Goal: Task Accomplishment & Management: Use online tool/utility

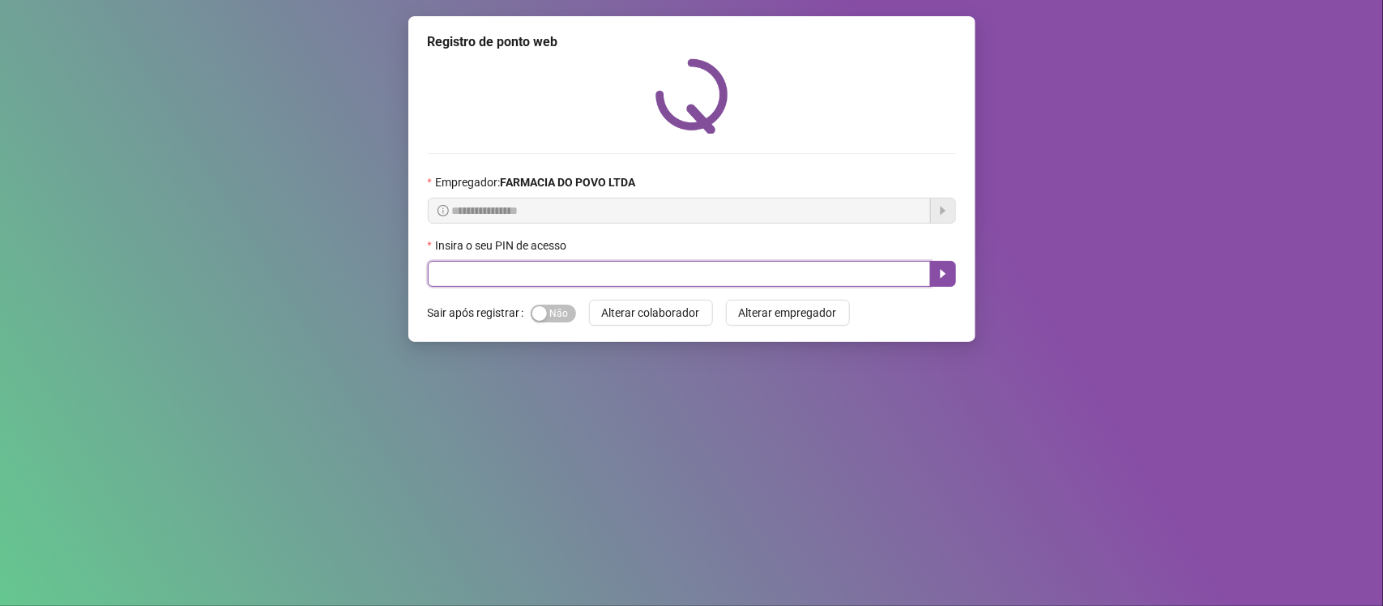
click at [517, 287] on input "text" at bounding box center [679, 274] width 503 height 26
type input "**"
click at [941, 270] on icon "caret-right" at bounding box center [942, 273] width 13 height 13
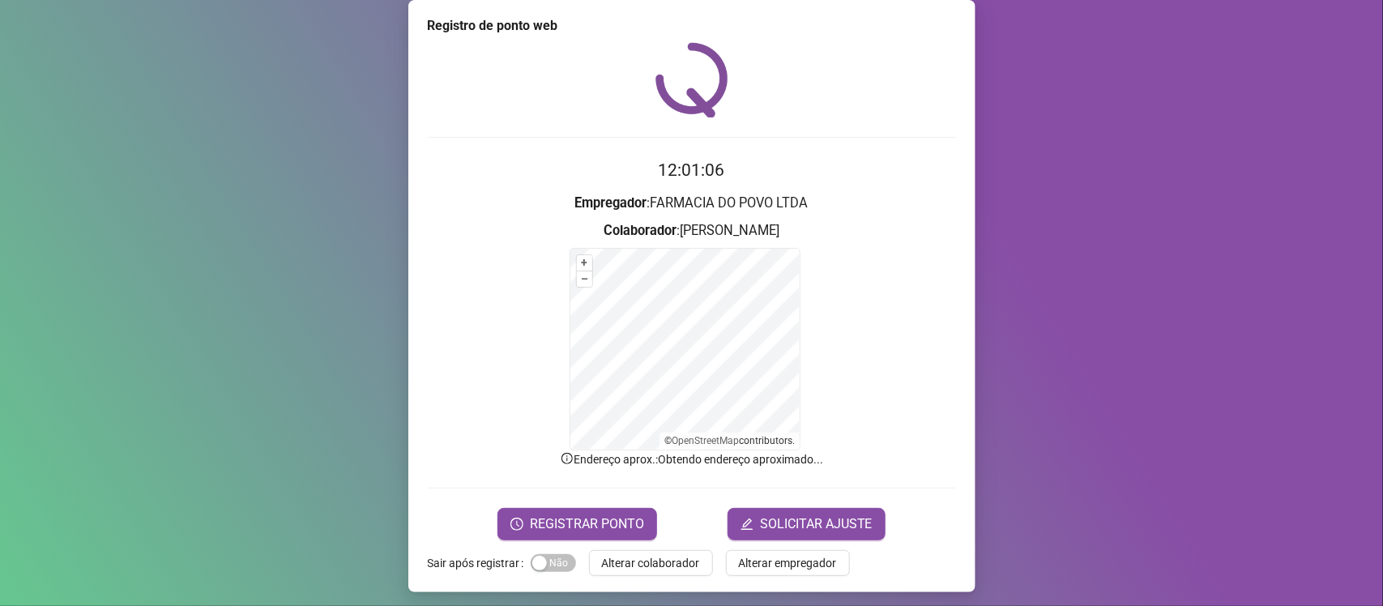
scroll to position [21, 0]
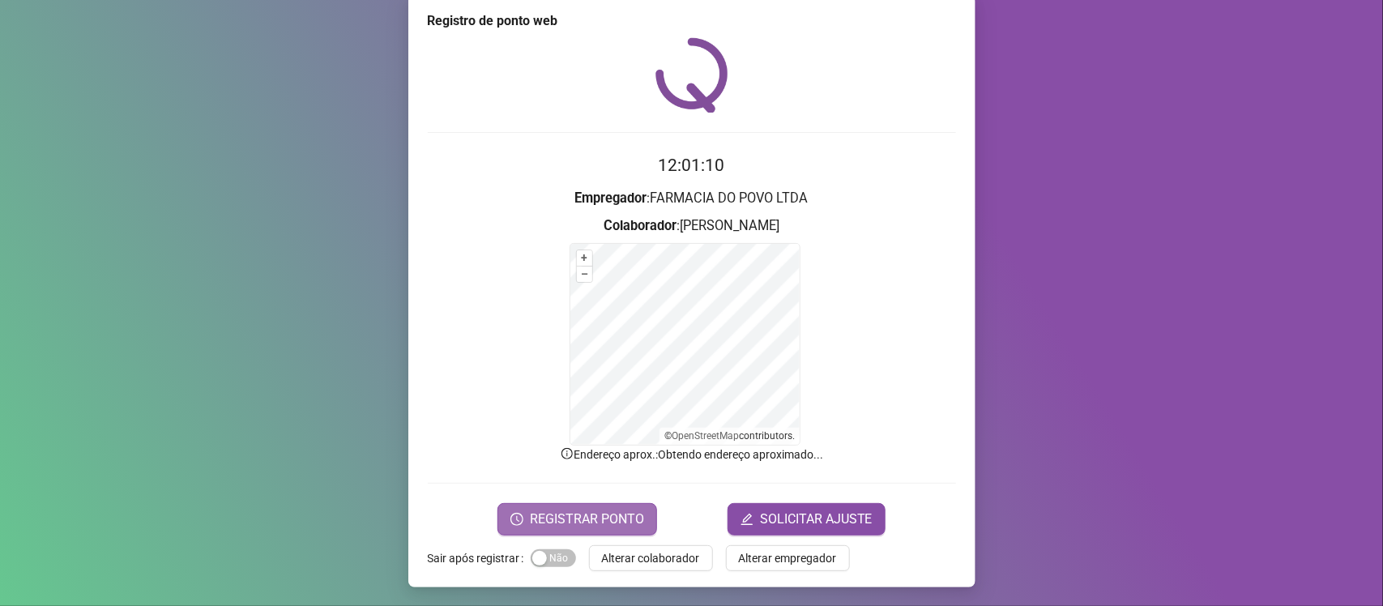
click at [606, 515] on span "REGISTRAR PONTO" at bounding box center [587, 519] width 114 height 19
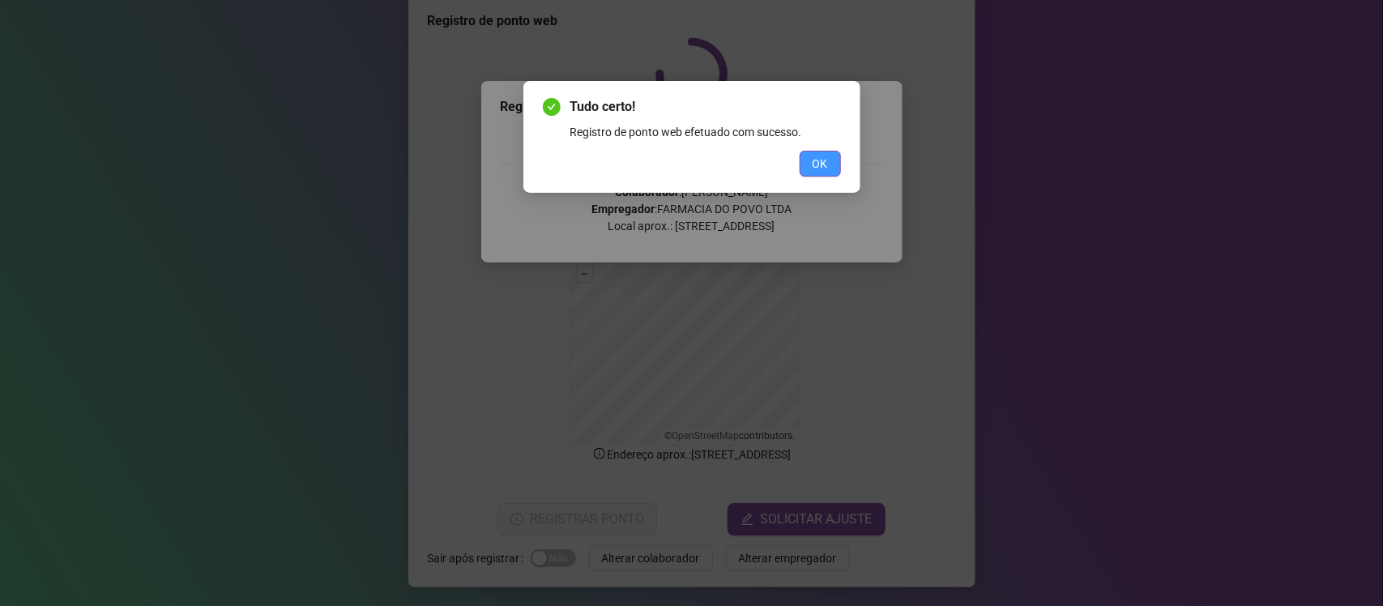
click at [817, 167] on span "OK" at bounding box center [820, 164] width 15 height 18
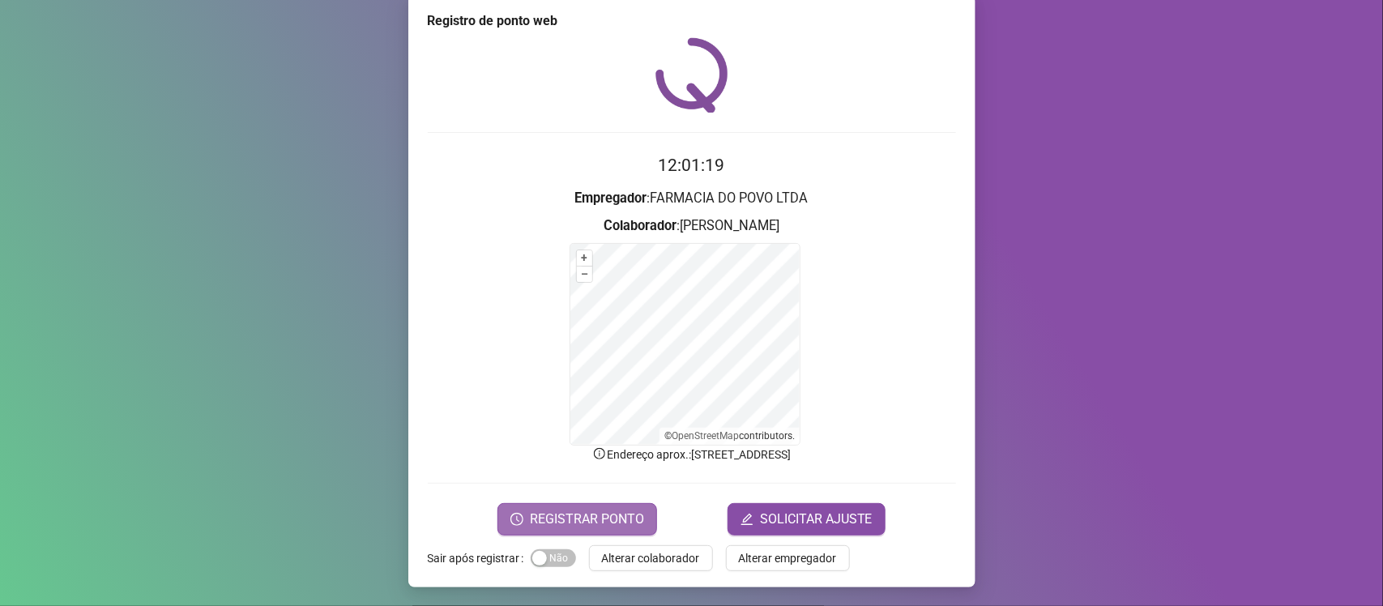
click at [612, 512] on span "REGISTRAR PONTO" at bounding box center [587, 519] width 114 height 19
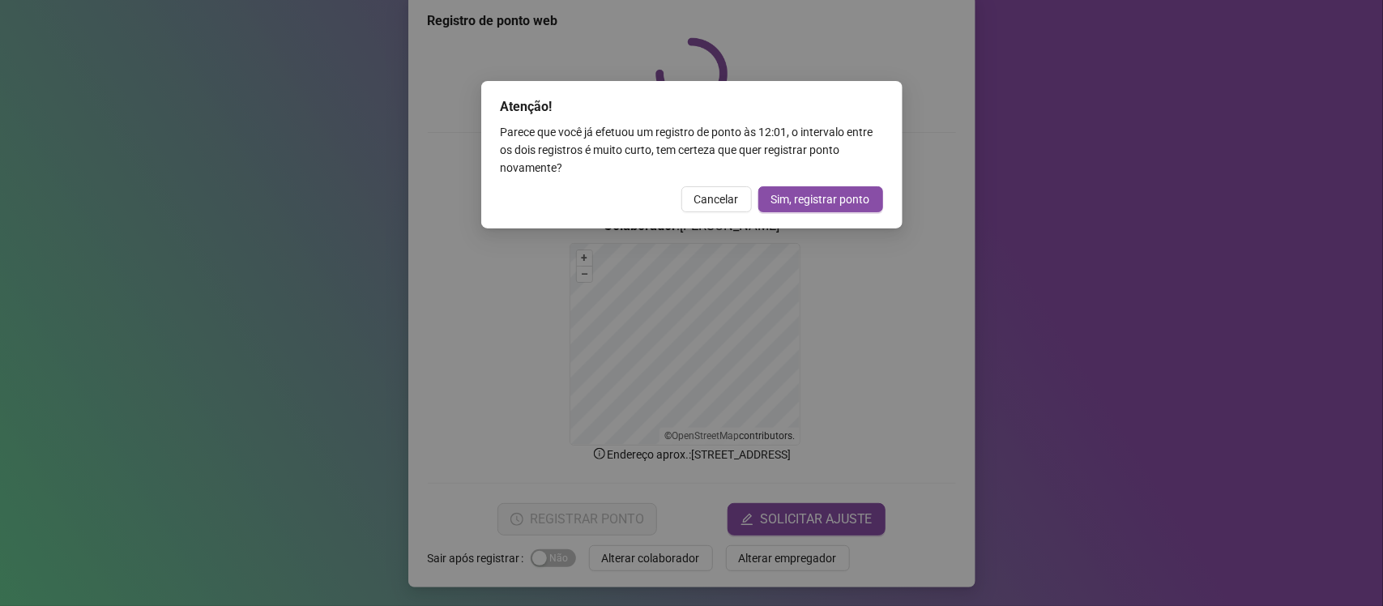
drag, startPoint x: 203, startPoint y: 117, endPoint x: 189, endPoint y: 8, distance: 110.3
click at [203, 116] on div "Atenção! Parece que você já efetuou um registro de ponto às 12:01 , o intervalo…" at bounding box center [691, 303] width 1383 height 606
